Goal: Navigation & Orientation: Find specific page/section

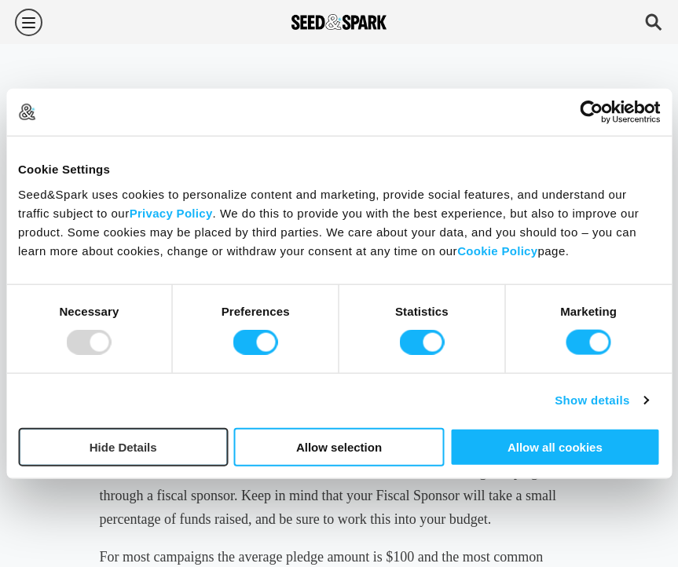
click at [163, 437] on button "Hide Details" at bounding box center [123, 446] width 210 height 38
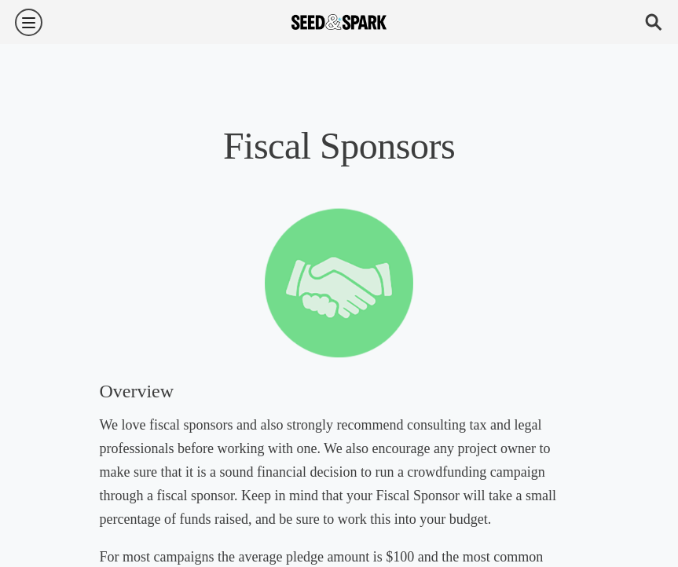
click at [25, 23] on div at bounding box center [28, 23] width 13 height 2
click at [306, 16] on img at bounding box center [339, 22] width 96 height 16
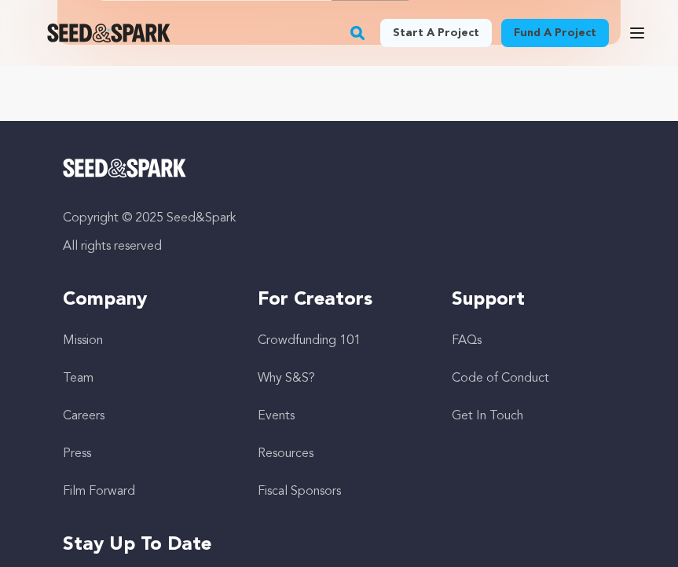
scroll to position [4603, 0]
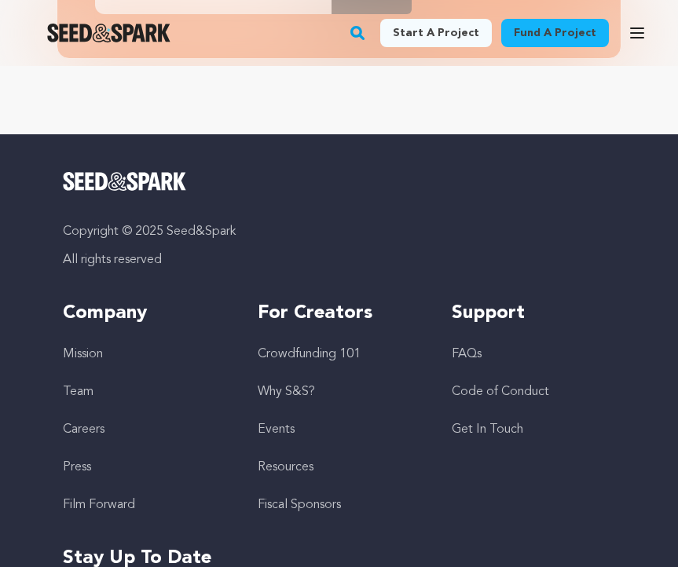
click at [90, 423] on link "Careers" at bounding box center [84, 429] width 42 height 13
click at [85, 386] on link "Team" at bounding box center [78, 392] width 31 height 13
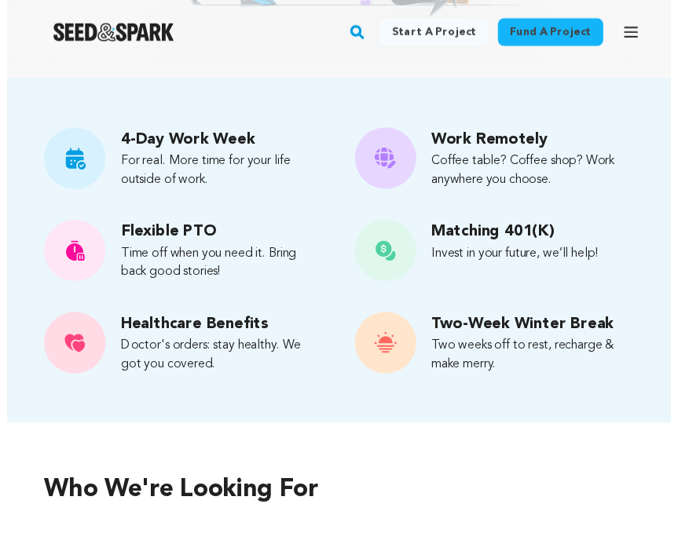
scroll to position [576, 0]
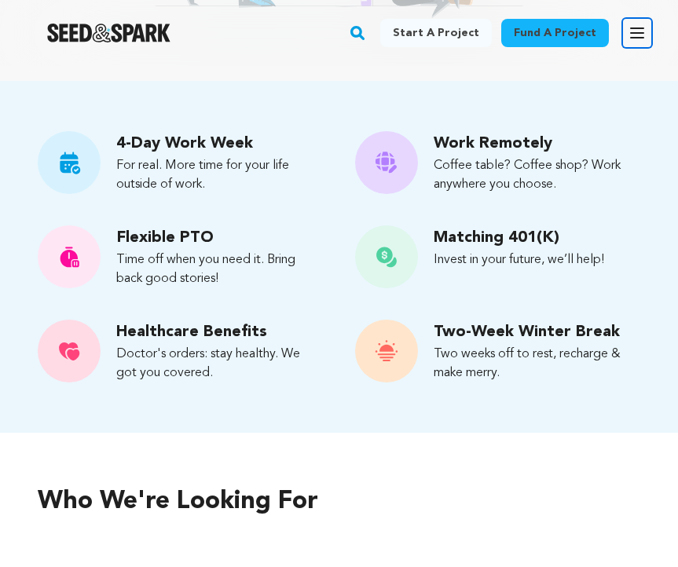
click at [645, 31] on icon "button" at bounding box center [636, 33] width 19 height 19
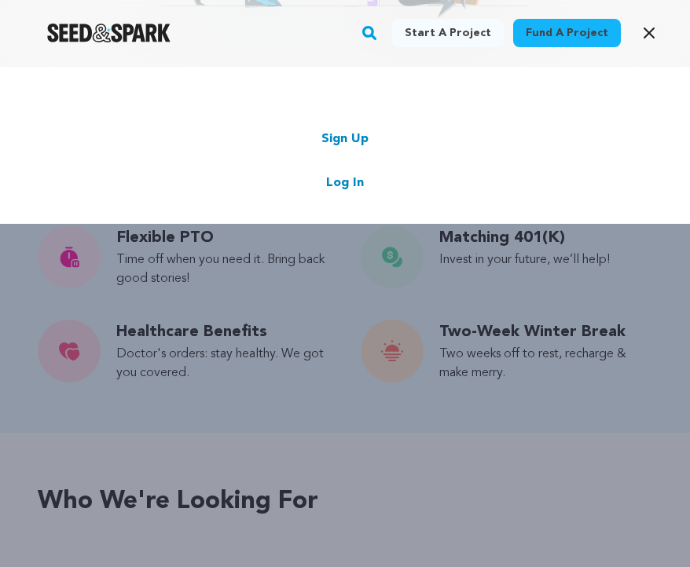
click at [360, 452] on div "Start a project Fund a project Sign Up Log In" at bounding box center [345, 349] width 690 height 567
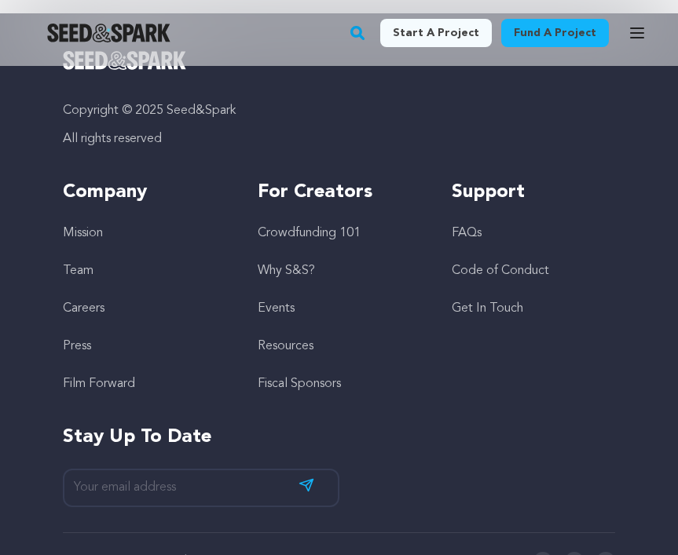
scroll to position [1155, 0]
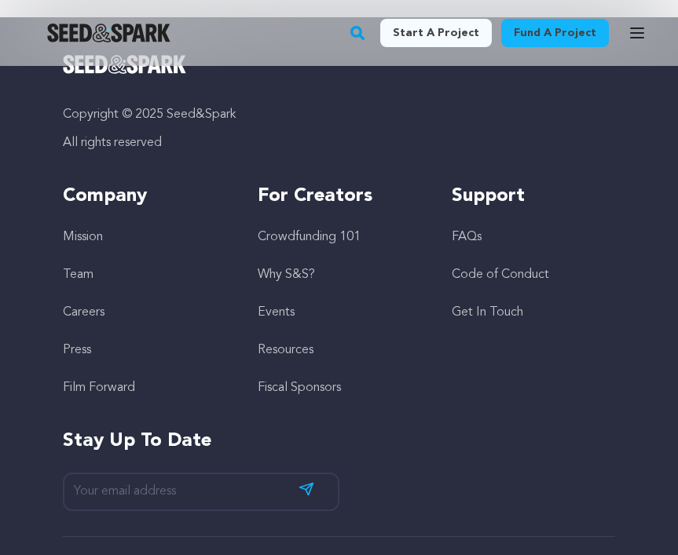
click at [84, 272] on link "Team" at bounding box center [78, 275] width 31 height 13
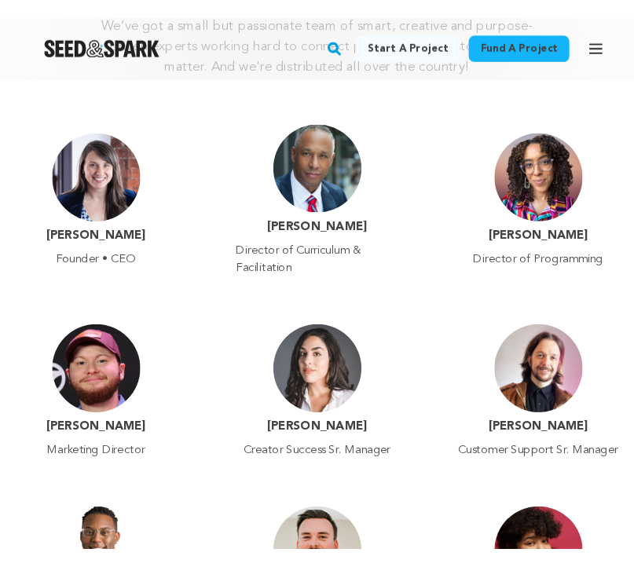
scroll to position [436, 0]
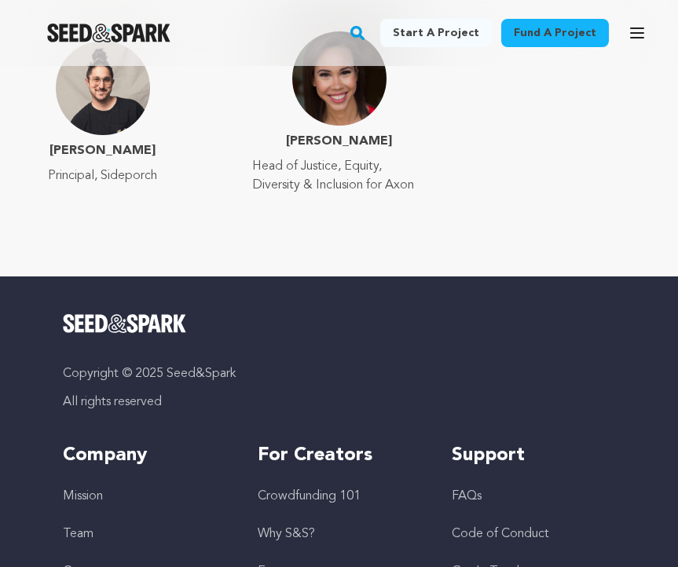
scroll to position [3389, 0]
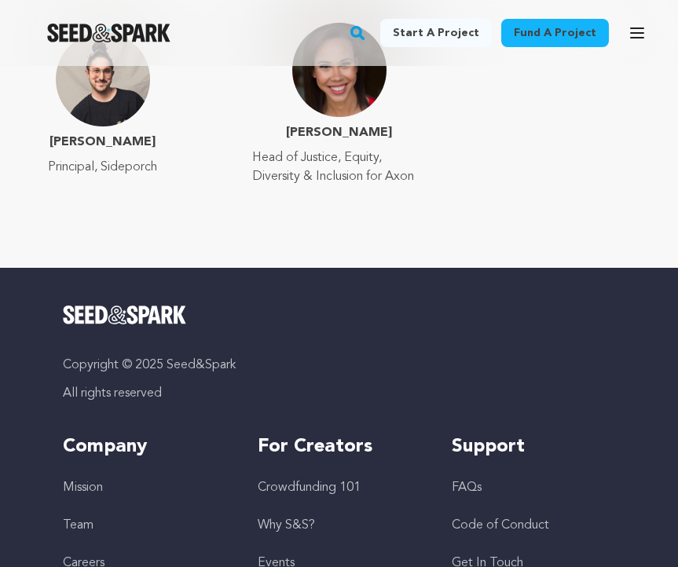
click at [82, 519] on link "Team" at bounding box center [78, 525] width 31 height 13
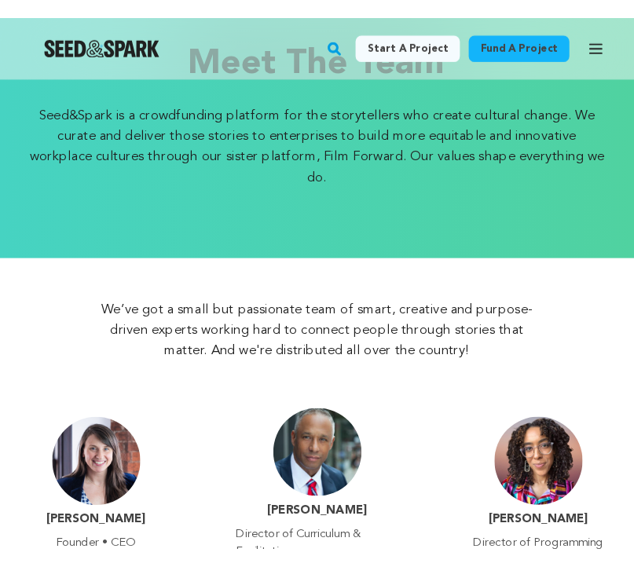
scroll to position [97, 0]
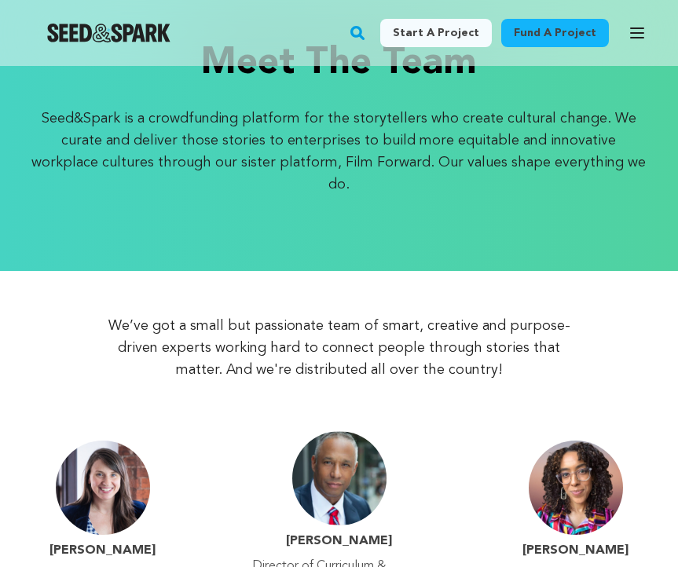
drag, startPoint x: 20, startPoint y: 109, endPoint x: 590, endPoint y: 173, distance: 572.9
click at [590, 174] on div "Meet the team Seed&Spark is a crowdfunding platform for the storytellers who cr…" at bounding box center [339, 120] width 678 height 302
copy p "Seed&Spark is a crowdfunding platform for the storytellers who create cultural …"
